Goal: Transaction & Acquisition: Purchase product/service

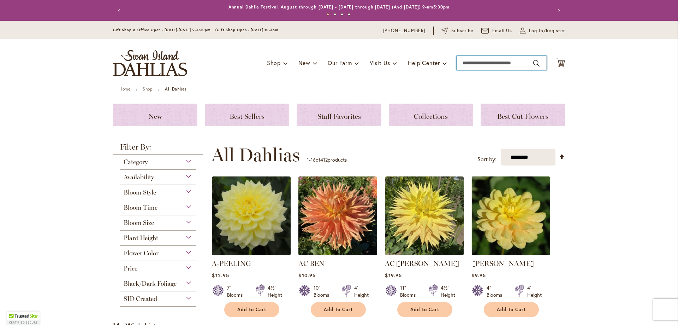
click at [477, 61] on input "Search" at bounding box center [502, 63] width 90 height 14
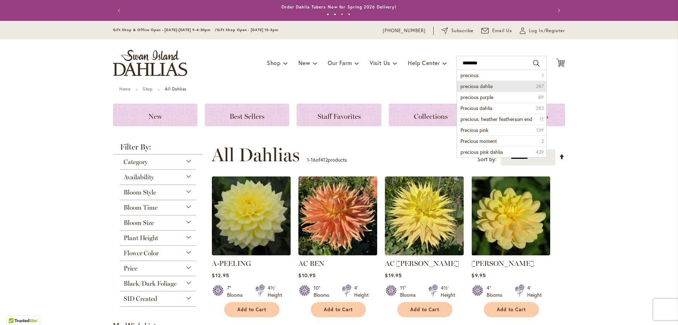
click at [494, 86] on li "precious dahlia 387" at bounding box center [501, 86] width 89 height 11
type input "**********"
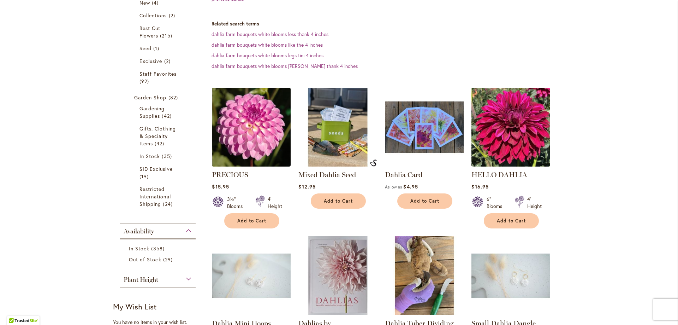
scroll to position [141, 0]
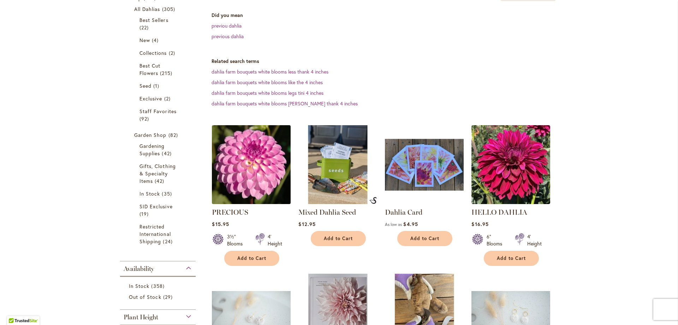
click at [265, 171] on img at bounding box center [251, 164] width 83 height 83
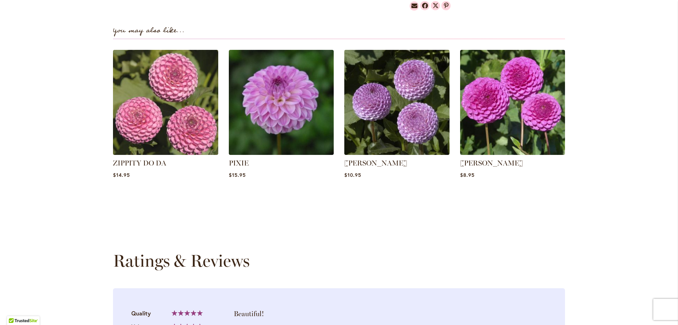
scroll to position [495, 0]
